Goal: Check status: Check status

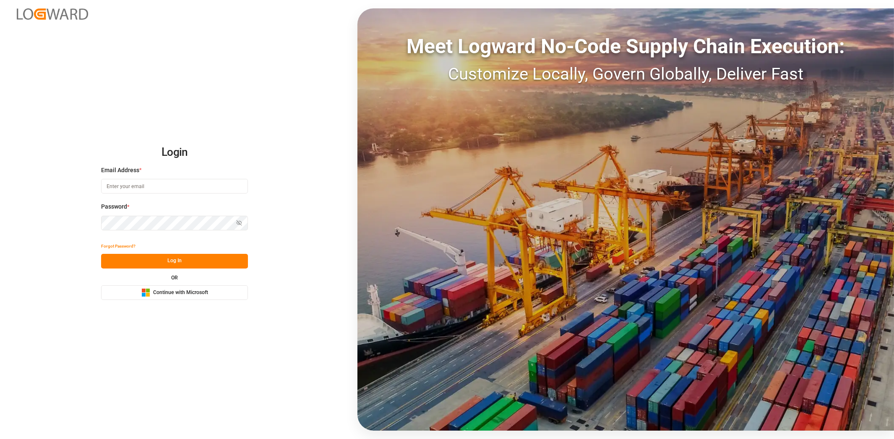
drag, startPoint x: 0, startPoint y: 0, endPoint x: 204, endPoint y: 294, distance: 357.9
click at [204, 294] on span "Continue with Microsoft" at bounding box center [180, 293] width 55 height 8
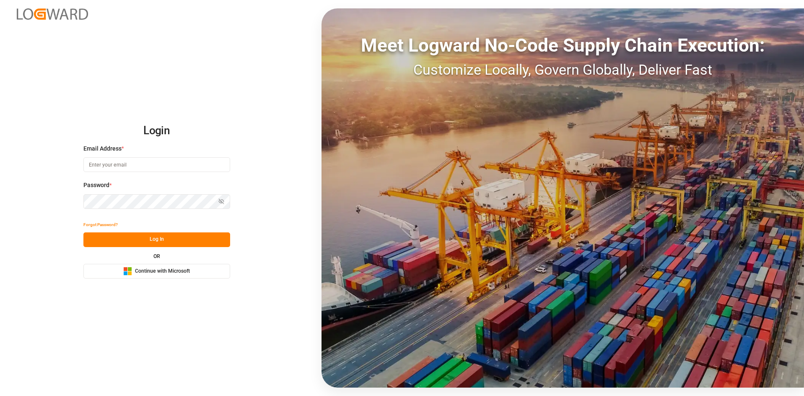
click at [148, 273] on span "Continue with Microsoft" at bounding box center [162, 272] width 55 height 8
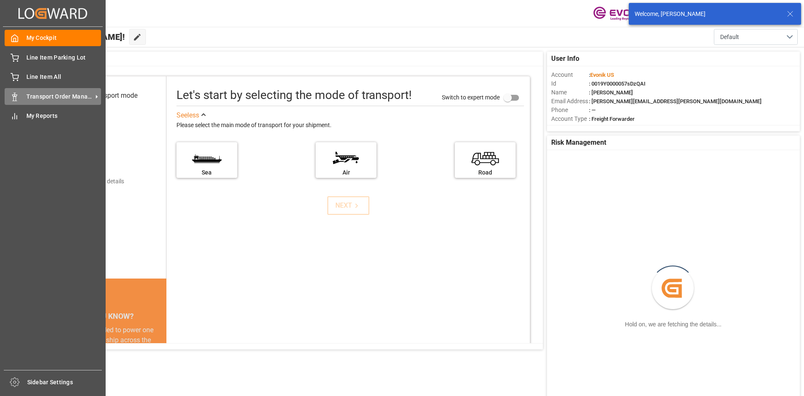
click at [78, 99] on span "Transport Order Management" at bounding box center [59, 96] width 66 height 9
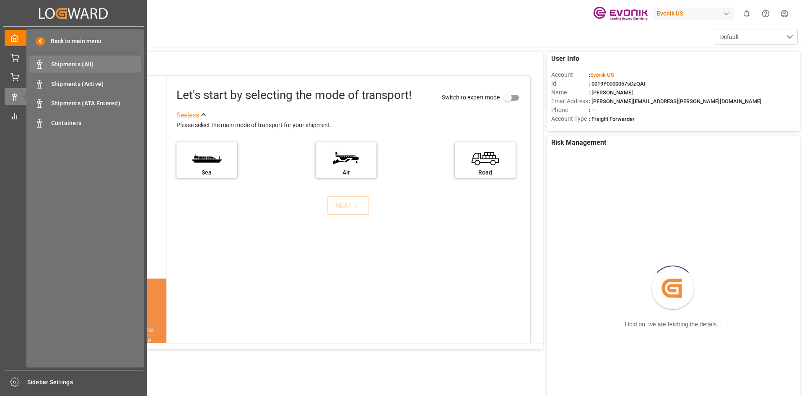
click at [93, 58] on div "Shipments (All) Shipments (All)" at bounding box center [85, 64] width 112 height 16
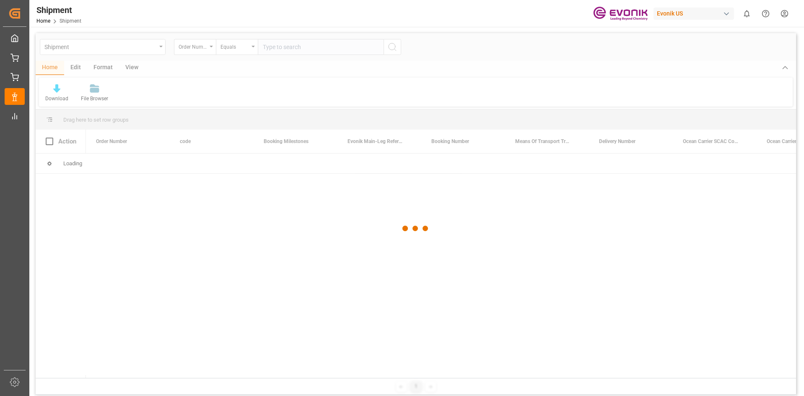
click at [209, 49] on div at bounding box center [416, 228] width 761 height 391
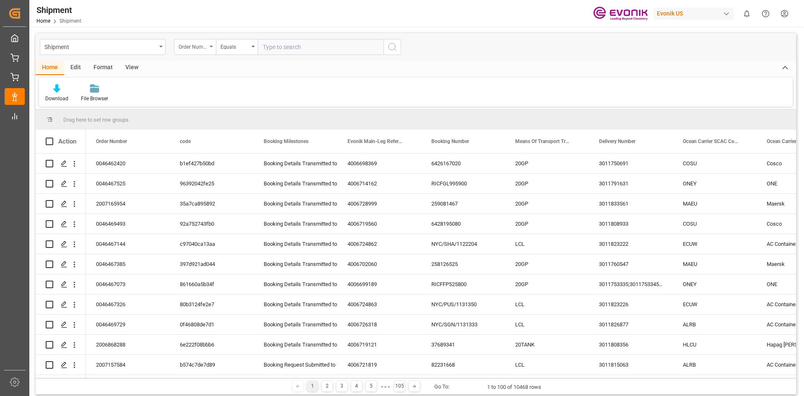
click at [213, 49] on div "Order Number" at bounding box center [195, 47] width 42 height 16
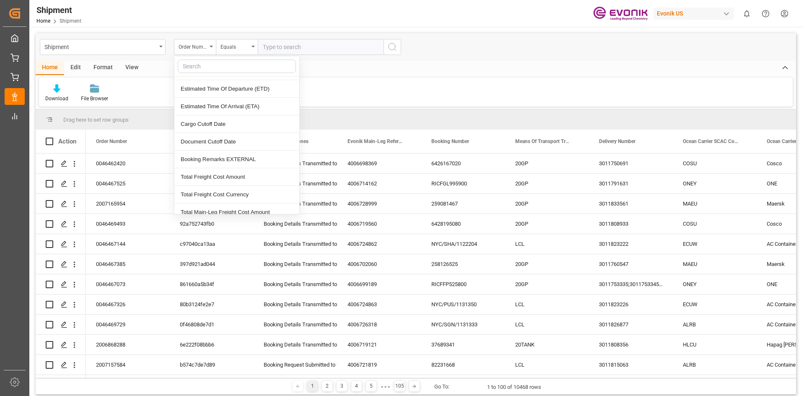
scroll to position [461, 0]
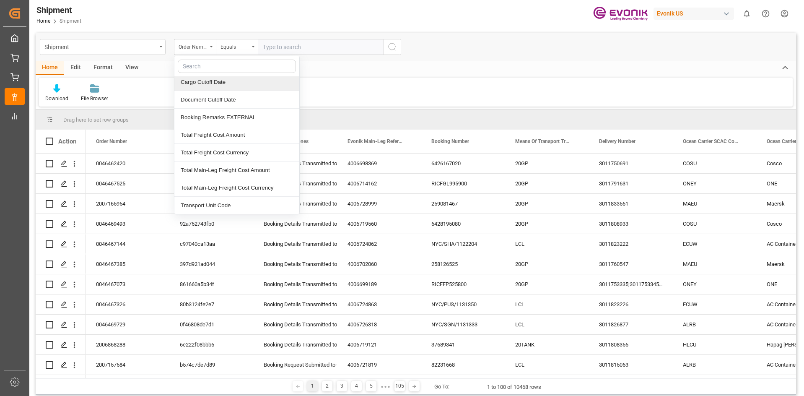
click at [251, 65] on input "text" at bounding box center [237, 66] width 118 height 13
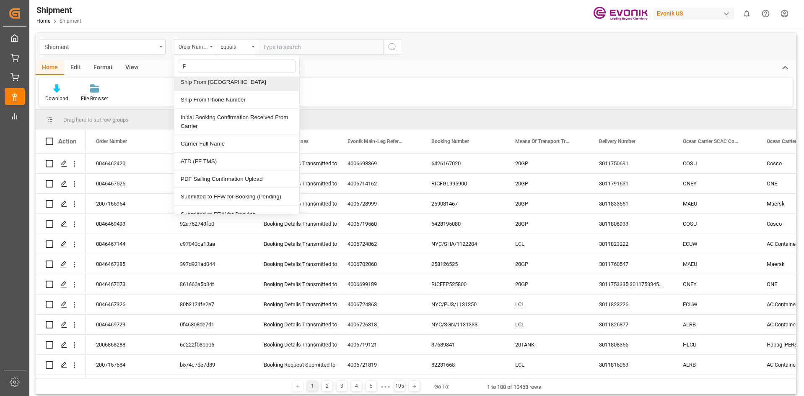
scroll to position [0, 0]
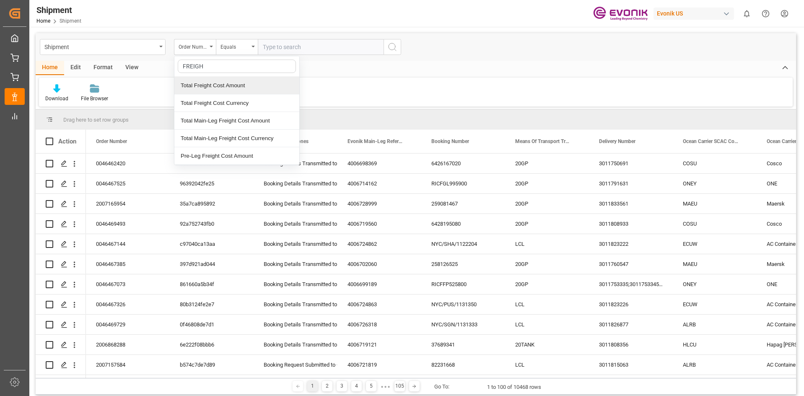
drag, startPoint x: 218, startPoint y: 63, endPoint x: 171, endPoint y: 63, distance: 47.4
click at [171, 63] on div "Shipment Order Number FREIGH Total Freight Cost Amount Total Freight Cost Curre…" at bounding box center [416, 213] width 761 height 361
type input "F"
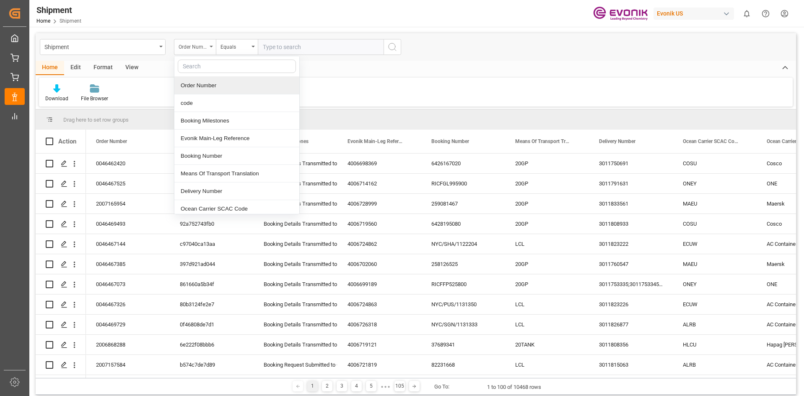
click at [211, 50] on div "Order Number" at bounding box center [195, 47] width 42 height 16
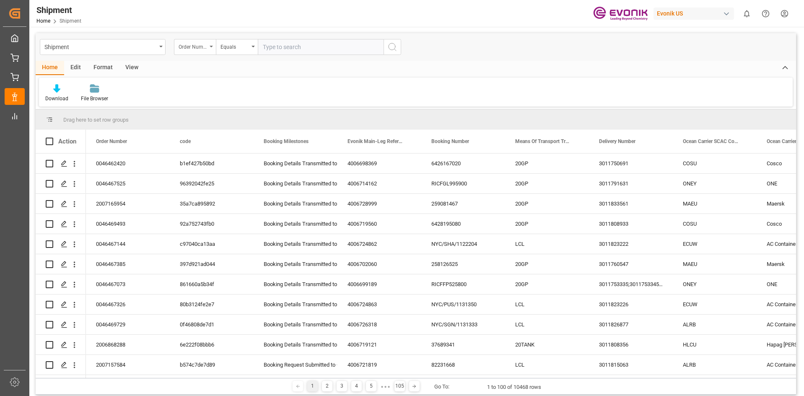
click at [211, 49] on div "Order Number" at bounding box center [195, 47] width 42 height 16
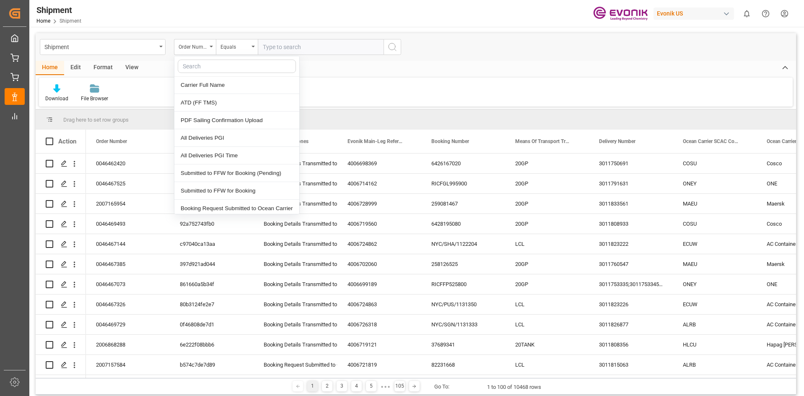
scroll to position [1166, 0]
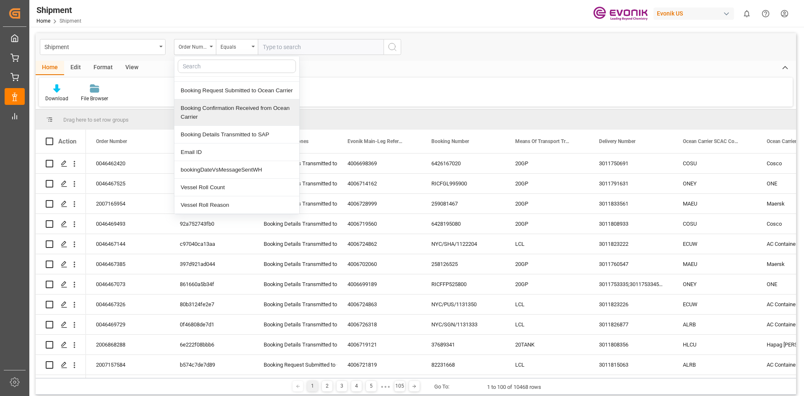
click at [404, 92] on div "Download File Browser" at bounding box center [416, 92] width 754 height 29
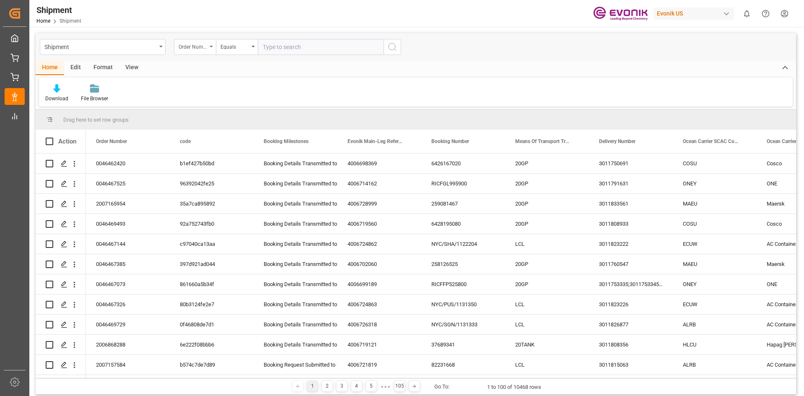
click at [210, 48] on div "Order Number" at bounding box center [195, 47] width 42 height 16
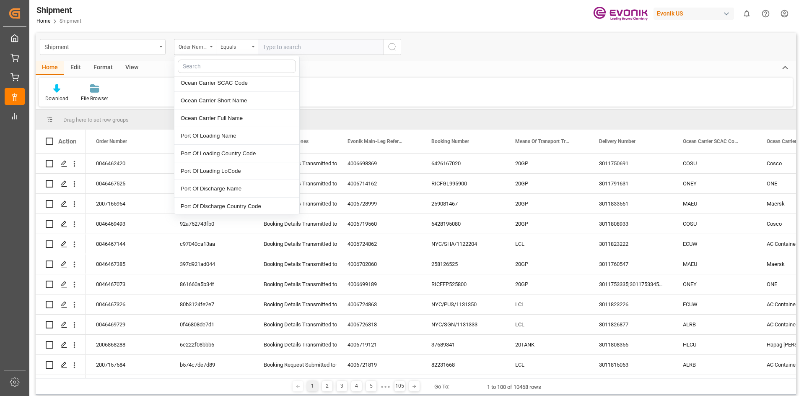
scroll to position [168, 0]
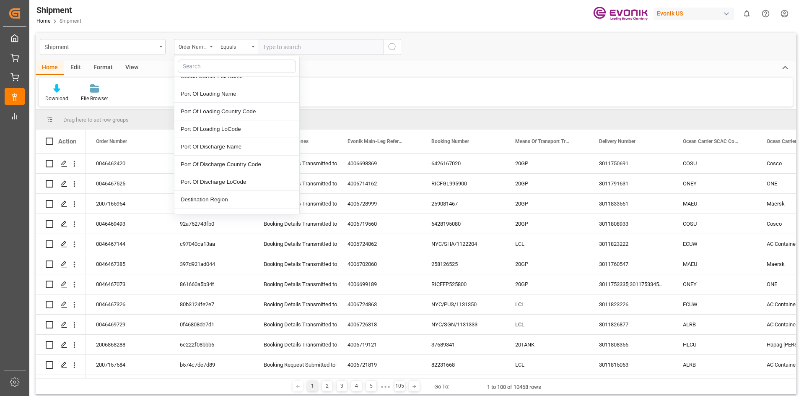
click at [231, 62] on input "text" at bounding box center [237, 66] width 118 height 13
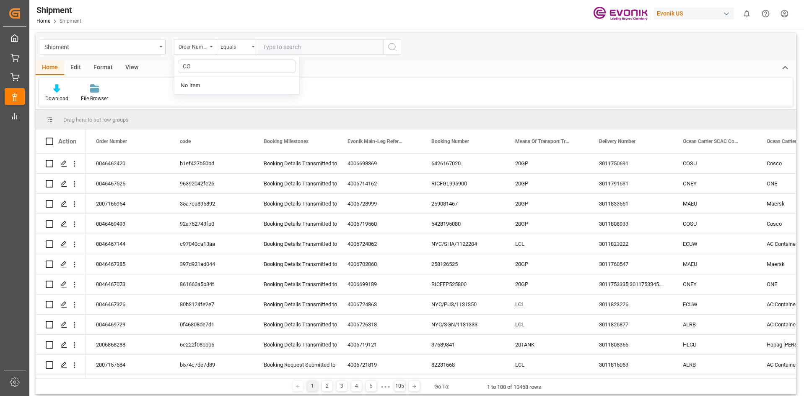
type input "C"
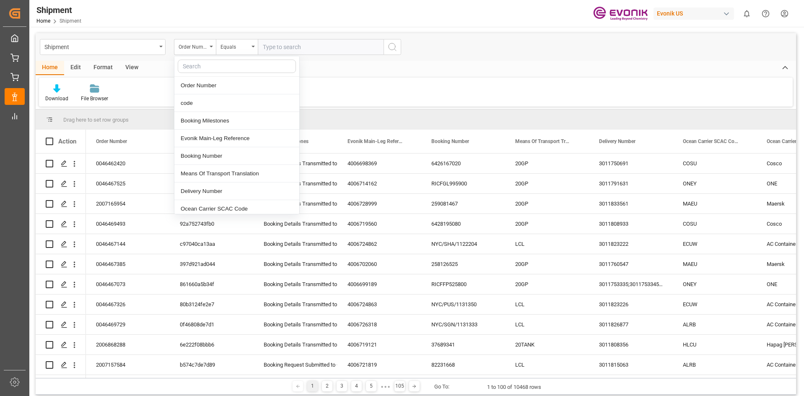
scroll to position [84, 0]
click at [161, 49] on div "Shipment" at bounding box center [103, 47] width 126 height 16
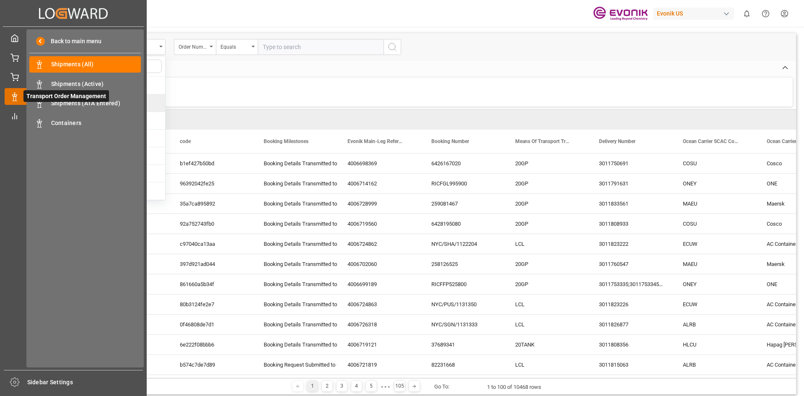
click at [17, 98] on icon at bounding box center [25, 97] width 18 height 18
click at [78, 122] on span "Containers" at bounding box center [96, 123] width 90 height 9
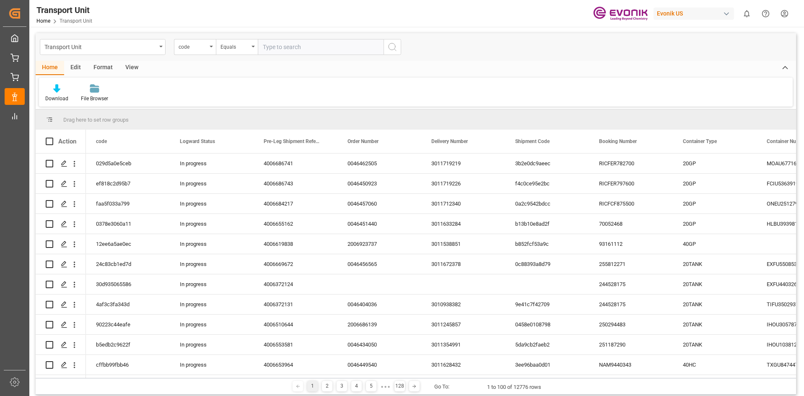
click at [210, 48] on div "code" at bounding box center [195, 47] width 42 height 16
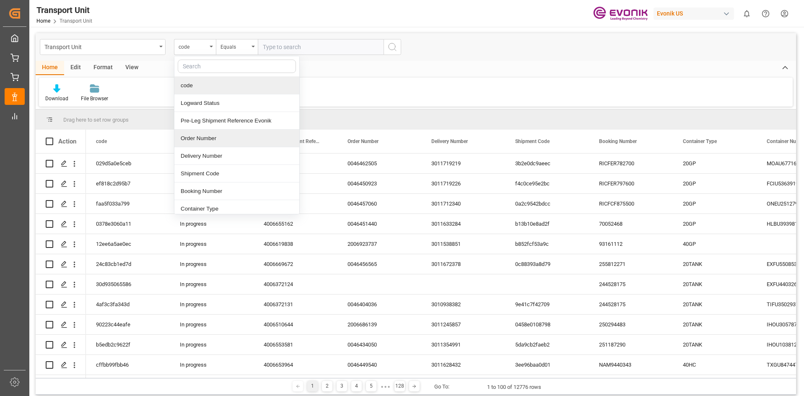
scroll to position [84, 0]
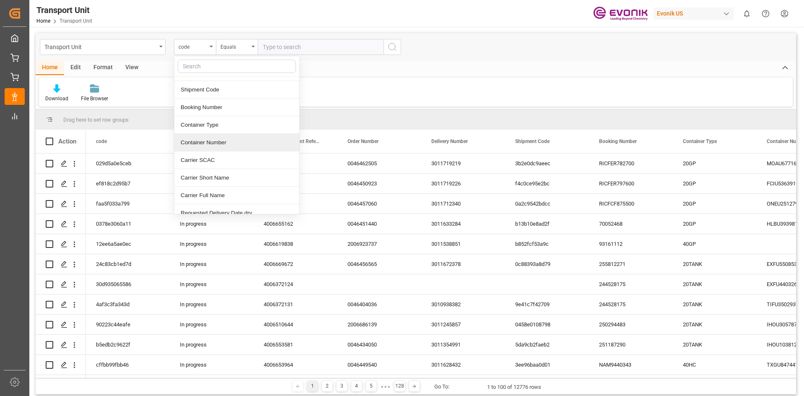
click at [237, 137] on div "Container Number" at bounding box center [236, 143] width 125 height 18
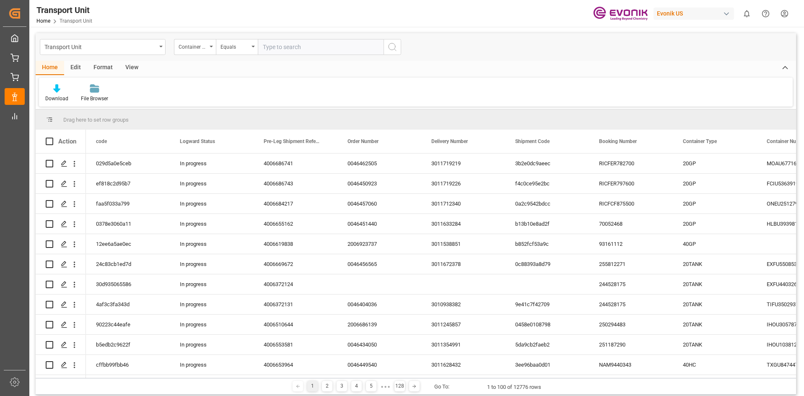
click at [312, 52] on input "text" at bounding box center [321, 47] width 126 height 16
paste input "MRSU6400762"
type input "MRSU6400762"
